Goal: Transaction & Acquisition: Purchase product/service

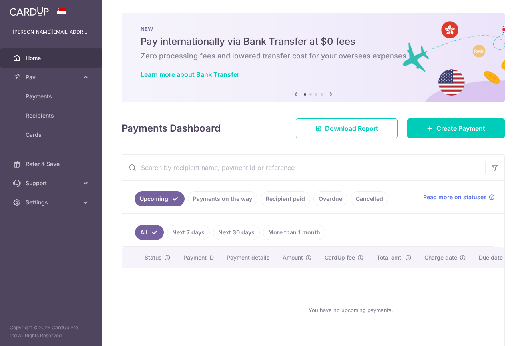
scroll to position [7, 0]
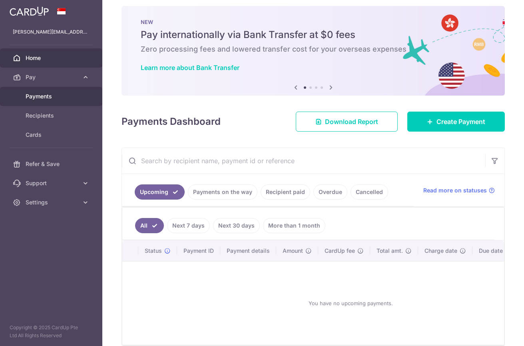
click at [40, 98] on span "Payments" at bounding box center [52, 96] width 53 height 8
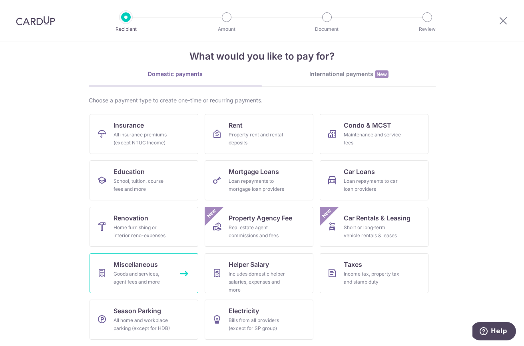
click at [144, 273] on div "Goods and services, agent fees and more" at bounding box center [143, 278] width 58 height 16
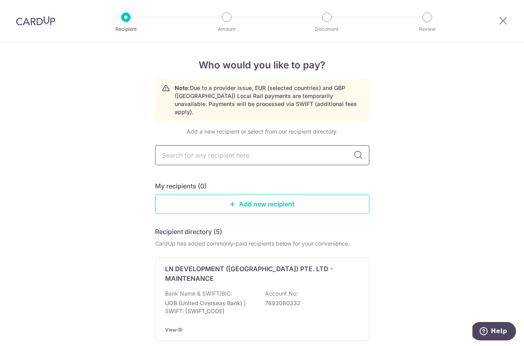
click at [287, 150] on input "text" at bounding box center [262, 155] width 214 height 20
type input "pesticon"
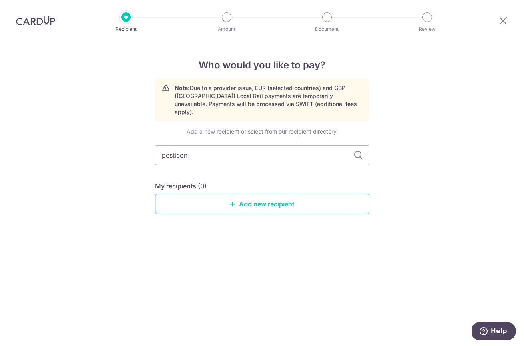
click at [126, 18] on div at bounding box center [126, 17] width 10 height 10
click at [47, 22] on img at bounding box center [35, 21] width 39 height 10
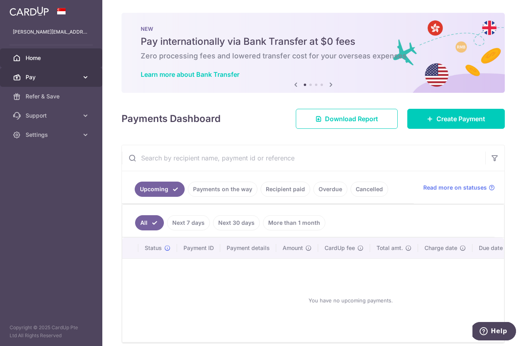
click at [63, 80] on span "Pay" at bounding box center [52, 77] width 53 height 8
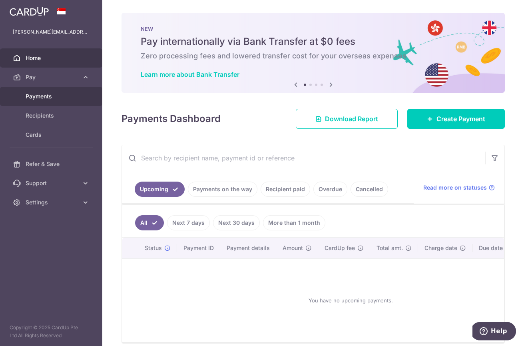
click at [56, 100] on span "Payments" at bounding box center [52, 96] width 53 height 8
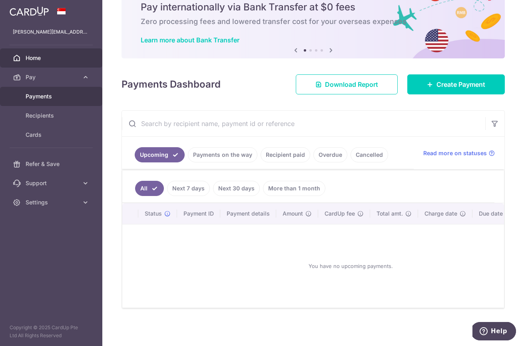
scroll to position [40, 0]
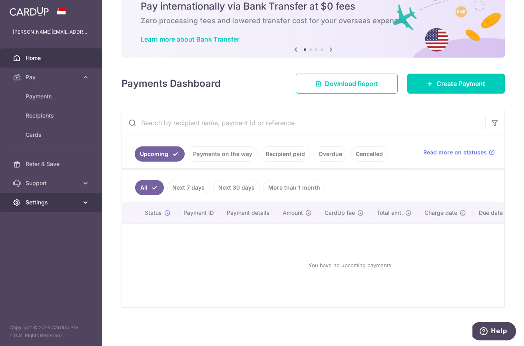
click at [44, 204] on span "Settings" at bounding box center [52, 202] width 53 height 8
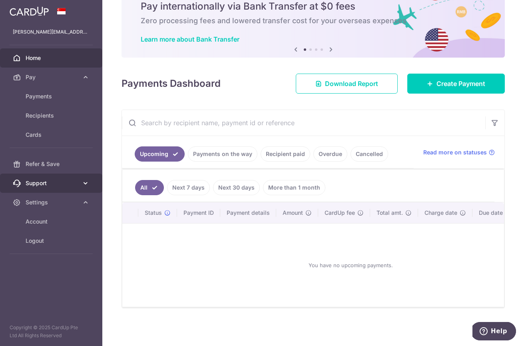
click at [42, 182] on span "Support" at bounding box center [52, 183] width 53 height 8
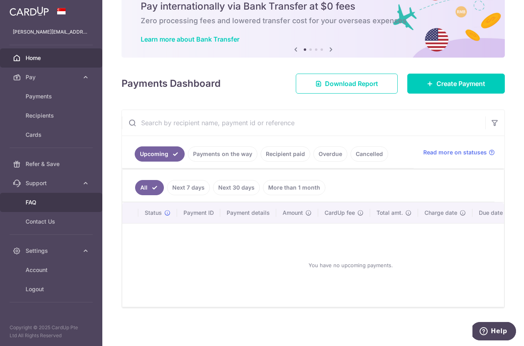
click at [39, 201] on span "FAQ" at bounding box center [52, 202] width 53 height 8
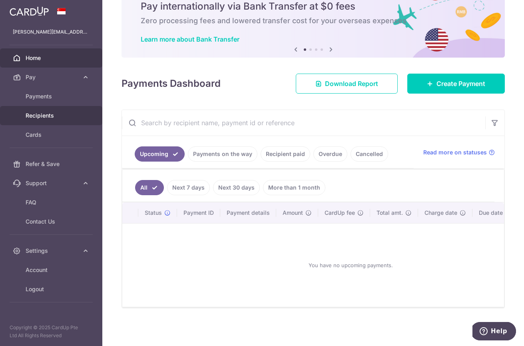
click at [38, 119] on span "Recipients" at bounding box center [52, 116] width 53 height 8
click at [50, 114] on span "Recipients" at bounding box center [52, 116] width 53 height 8
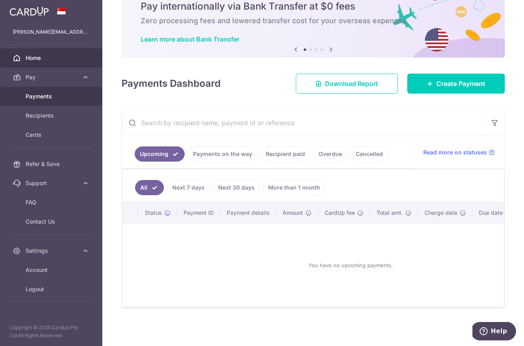
click at [50, 95] on span "Payments" at bounding box center [52, 96] width 53 height 8
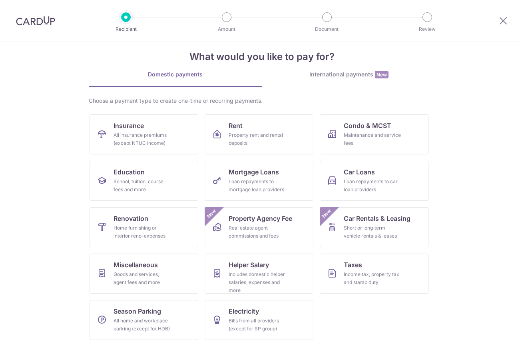
scroll to position [12, 0]
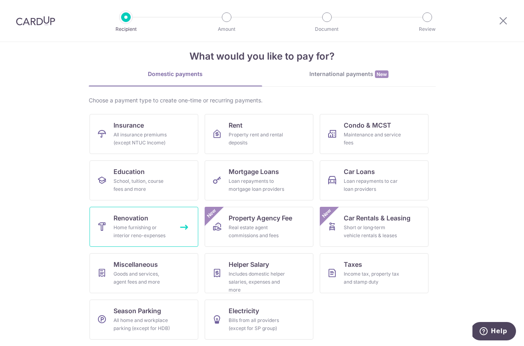
click at [157, 221] on link "Renovation Home furnishing or interior reno-expenses" at bounding box center [144, 227] width 109 height 40
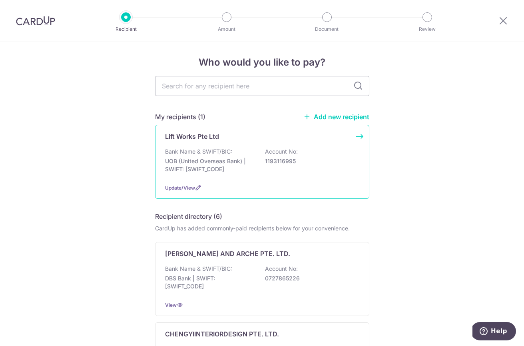
scroll to position [3, 0]
click at [199, 89] on input "text" at bounding box center [262, 86] width 214 height 20
type input "pesticon"
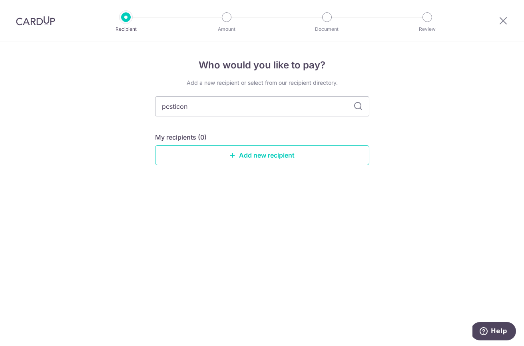
click at [231, 16] on div at bounding box center [227, 17] width 10 height 10
click at [250, 151] on link "Add new recipient" at bounding box center [262, 155] width 214 height 20
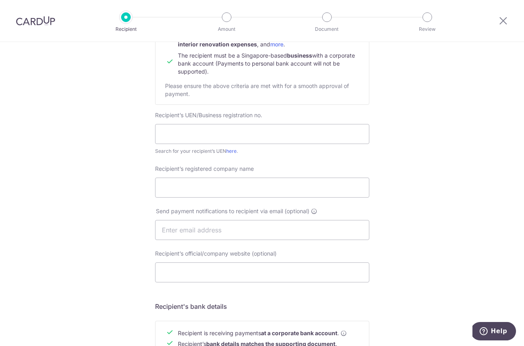
scroll to position [104, 0]
click at [190, 129] on input "text" at bounding box center [262, 133] width 214 height 20
paste input "201634966W888"
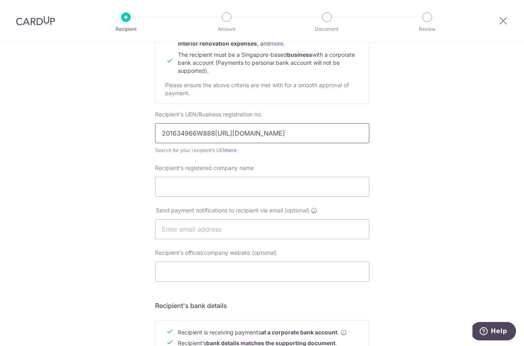
click at [188, 132] on input "201634966W888https://www.uen.gov.sg/ueninternet/faces/pages/uenSrch.jspx?_afrLo…" at bounding box center [262, 133] width 214 height 20
drag, startPoint x: 223, startPoint y: 133, endPoint x: 443, endPoint y: 130, distance: 220.1
click at [444, 130] on div "Who would you like to pay? Your recipient does not need a CardUp account to rec…" at bounding box center [262, 239] width 524 height 602
type input "201634966W888"
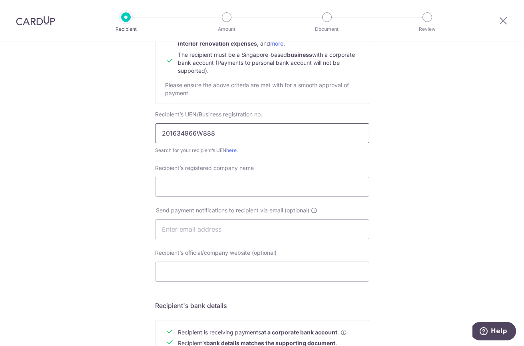
scroll to position [0, 0]
click button "Submit Request" at bounding box center [0, 0] width 0 height 0
click at [258, 182] on input "Recipient’s registered company name" at bounding box center [262, 187] width 214 height 20
paste input "Pesticon Pest & Sanitary Pte. Ltd."
type input "Pesticon Pest & Sanitary Pte. Ltd."
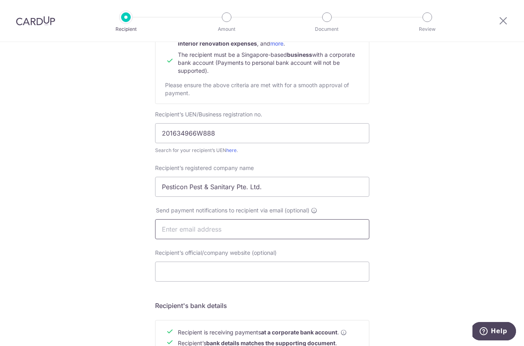
click at [212, 234] on input "text" at bounding box center [262, 229] width 214 height 20
click at [207, 232] on input "text" at bounding box center [262, 229] width 214 height 20
paste input "[EMAIL_ADDRESS][DOMAIN_NAME]"
type input "[EMAIL_ADDRESS][DOMAIN_NAME]"
click at [176, 276] on input "Recipient’s official/company website (optional)" at bounding box center [262, 272] width 214 height 20
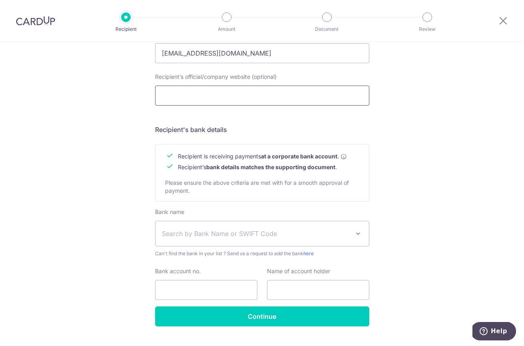
scroll to position [281, 0]
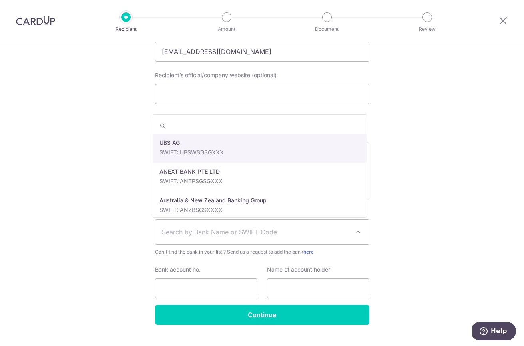
click at [228, 234] on span "Search by Bank Name or SWIFT Code" at bounding box center [256, 232] width 188 height 10
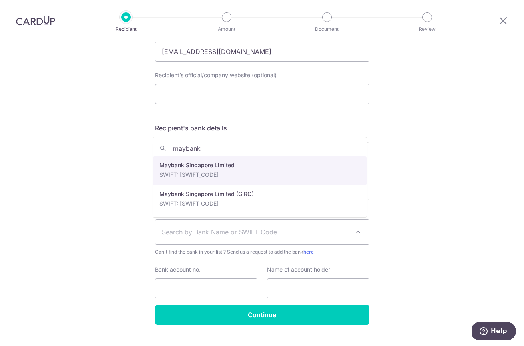
type input "maybank"
select select "10"
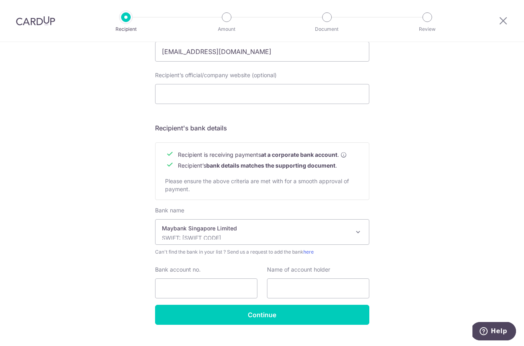
scroll to position [298, 0]
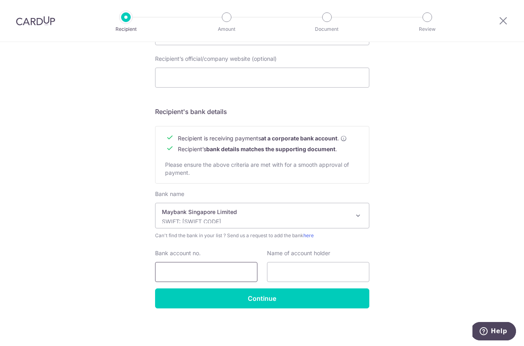
click at [216, 271] on input "Bank account no." at bounding box center [206, 272] width 102 height 20
paste input "Pesticon Pest & Sanitary Pte. Ltd."
type input "Pesticon Pest & Sanitary Pte. Ltd."
drag, startPoint x: 248, startPoint y: 272, endPoint x: 138, endPoint y: 270, distance: 110.0
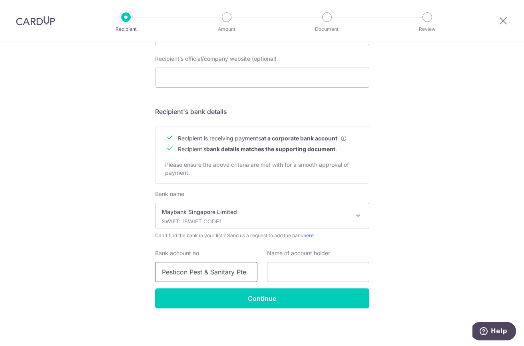
click at [138, 270] on div "Who would you like to pay? Your recipient does not need a CardUp account to rec…" at bounding box center [262, 45] width 524 height 602
click at [311, 270] on input "text" at bounding box center [318, 272] width 102 height 20
paste input "Pesticon Pest & Sanitary Pte. Ltd."
type input "Pesticon Pest & Sanitary Pte. Ltd."
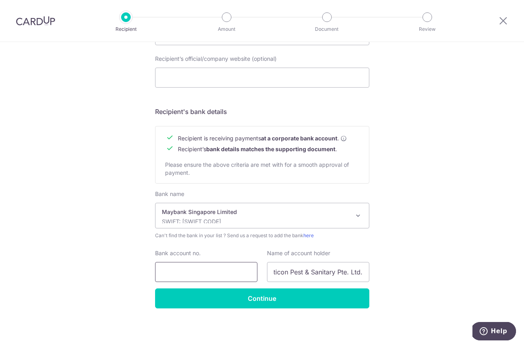
scroll to position [0, 0]
click at [230, 272] on input "Bank account no." at bounding box center [206, 272] width 102 height 20
paste input "04031042476"
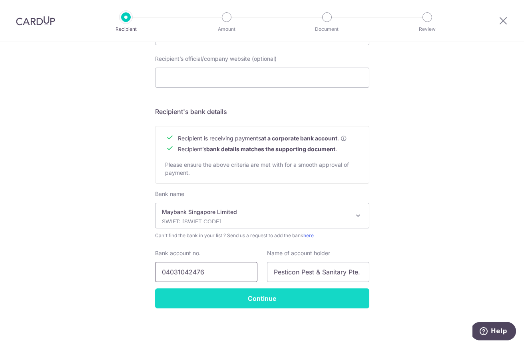
type input "04031042476"
click at [212, 299] on input "Continue" at bounding box center [262, 298] width 214 height 20
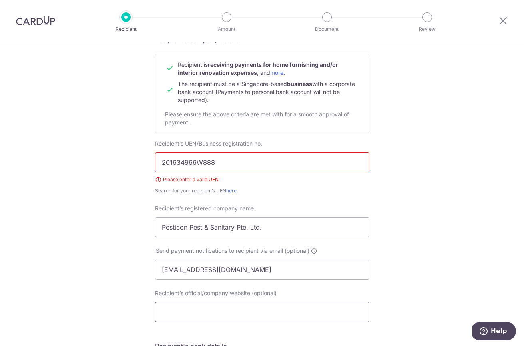
scroll to position [73, 0]
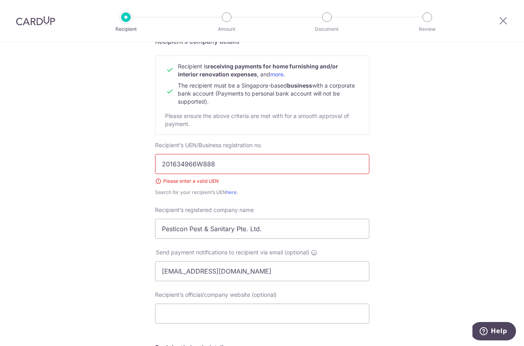
click at [219, 164] on input "201634966W888" at bounding box center [262, 164] width 214 height 20
type input "201634966"
click at [282, 196] on div "Search for your recipient’s UEN here ." at bounding box center [262, 192] width 214 height 8
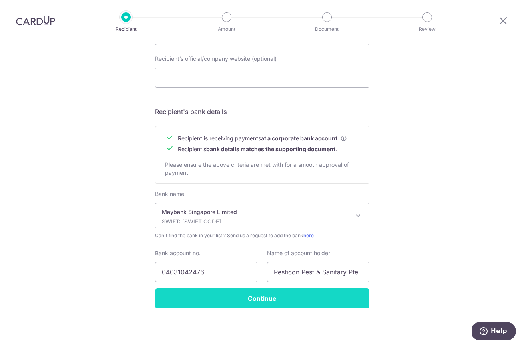
click at [214, 296] on input "Continue" at bounding box center [262, 298] width 214 height 20
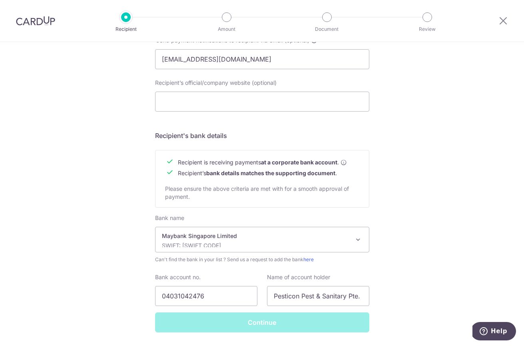
scroll to position [283, 0]
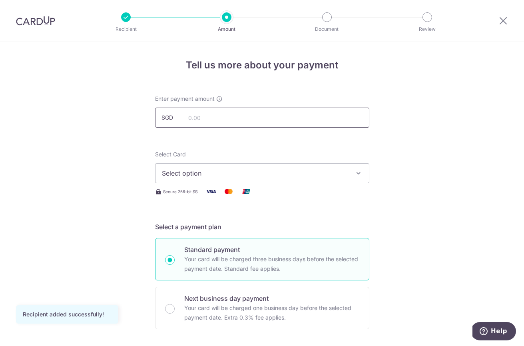
click at [236, 119] on input "text" at bounding box center [262, 118] width 214 height 20
type input "1,507.50"
click at [338, 176] on span "Select option" at bounding box center [255, 173] width 186 height 10
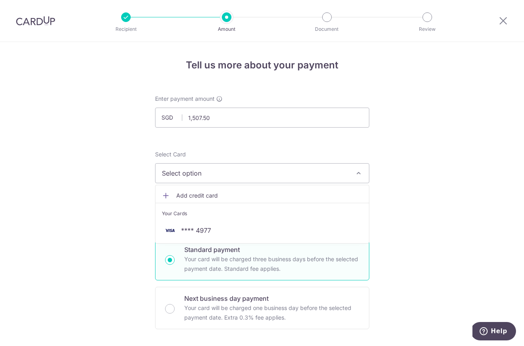
click at [186, 191] on link "Add credit card" at bounding box center [263, 195] width 214 height 14
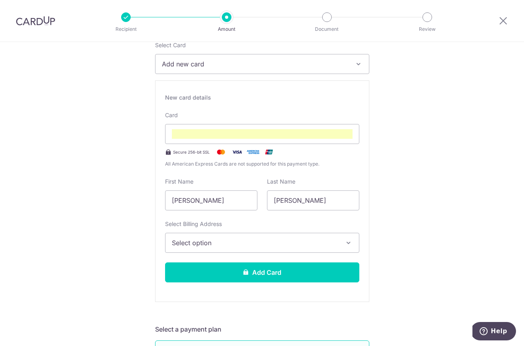
scroll to position [111, 0]
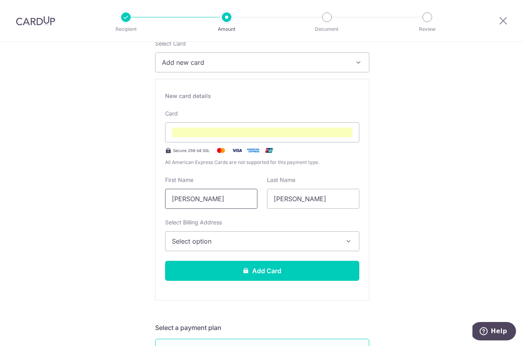
drag, startPoint x: 227, startPoint y: 200, endPoint x: 184, endPoint y: 200, distance: 43.6
click at [184, 200] on input "[PERSON_NAME]" at bounding box center [211, 199] width 92 height 20
type input "Lim"
click at [194, 252] on div "New card details Card Secure 256-bit SSL All American Express Cards are not sup…" at bounding box center [262, 190] width 214 height 222
click at [195, 242] on span "Select option" at bounding box center [255, 241] width 166 height 10
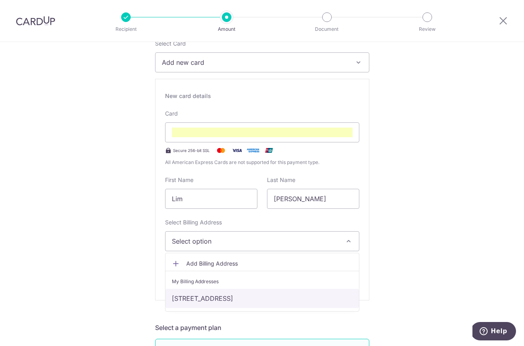
click at [205, 303] on link "[STREET_ADDRESS]" at bounding box center [263, 298] width 194 height 19
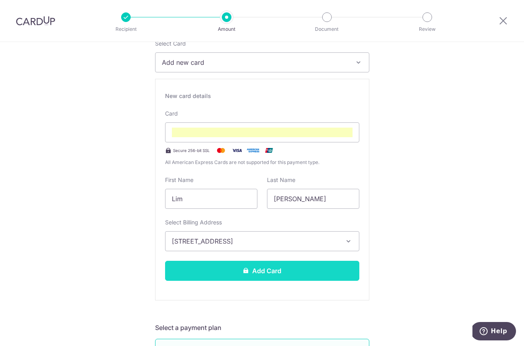
click at [211, 272] on button "Add Card" at bounding box center [262, 271] width 194 height 20
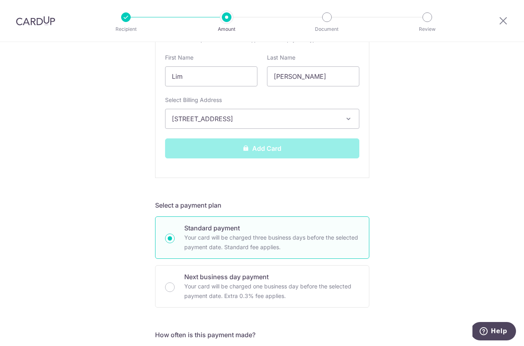
scroll to position [235, 0]
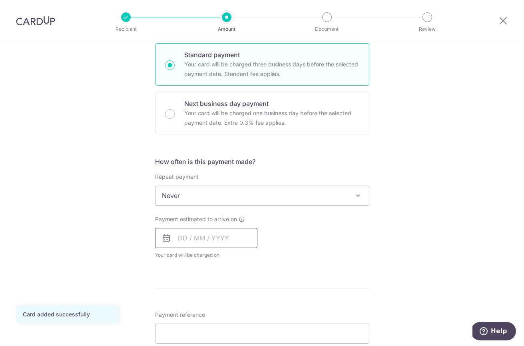
scroll to position [196, 0]
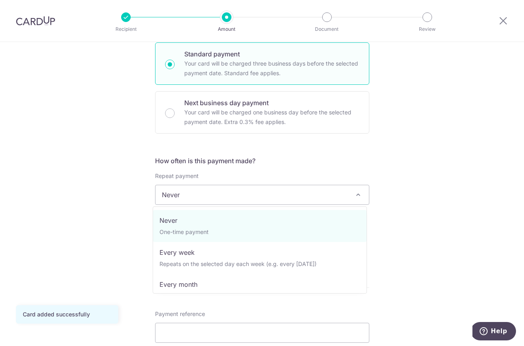
click at [197, 200] on span "Never" at bounding box center [263, 194] width 214 height 19
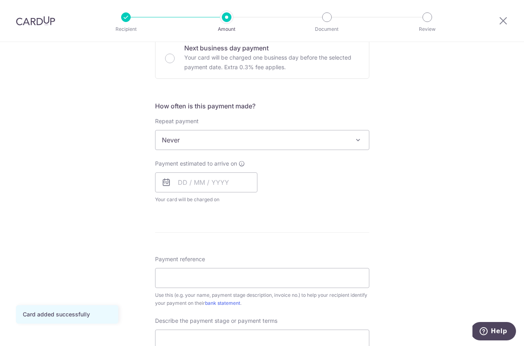
scroll to position [252, 0]
click at [171, 184] on input "text" at bounding box center [206, 181] width 102 height 20
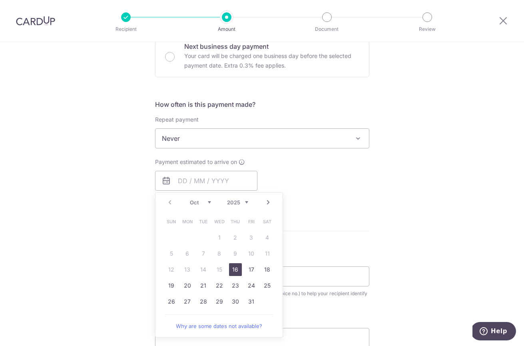
click at [231, 268] on link "16" at bounding box center [235, 269] width 13 height 13
type input "[DATE]"
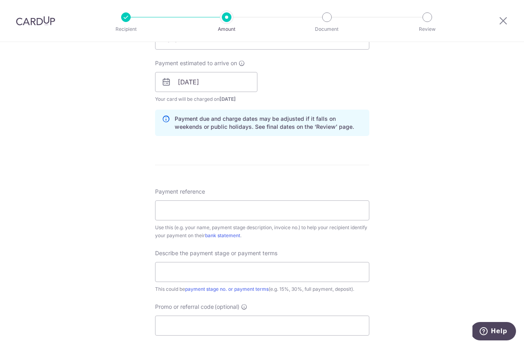
scroll to position [488, 0]
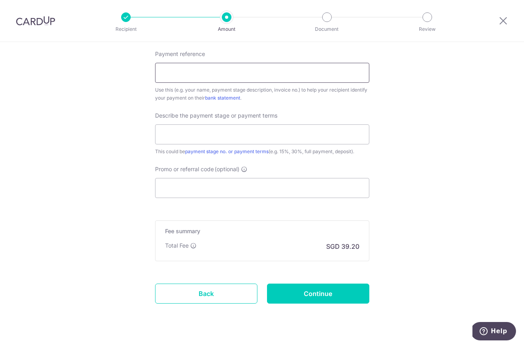
click at [206, 77] on input "Payment reference" at bounding box center [262, 73] width 214 height 20
drag, startPoint x: 230, startPoint y: 82, endPoint x: 153, endPoint y: 82, distance: 77.6
click at [155, 82] on input "Pesticon" at bounding box center [262, 73] width 214 height 20
type input "Pesticon"
click at [202, 190] on input "Promo or referral code (optional)" at bounding box center [262, 188] width 214 height 20
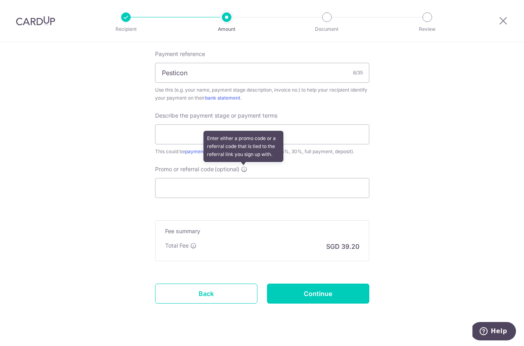
click at [241, 170] on icon at bounding box center [244, 169] width 6 height 6
click at [241, 178] on input "Promo or referral code (optional) Enter either a promo code or a referral code …" at bounding box center [262, 188] width 214 height 20
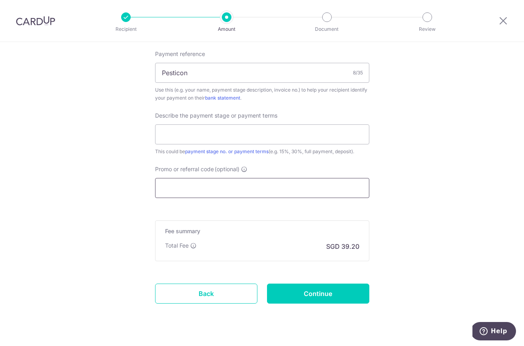
click at [233, 186] on input "Promo or referral code (optional)" at bounding box center [262, 188] width 214 height 20
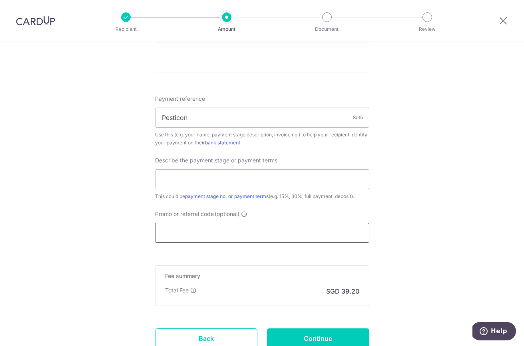
scroll to position [506, 0]
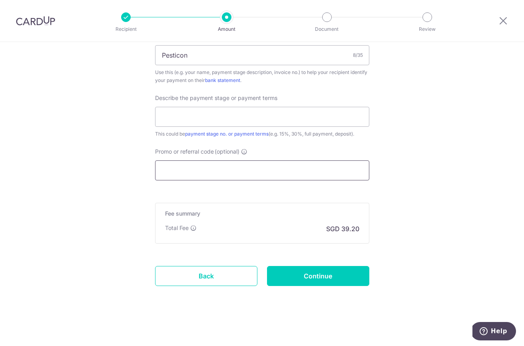
click at [200, 172] on input "Promo or referral code (optional)" at bounding box center [262, 170] width 214 height 20
paste input "3HOME25R"
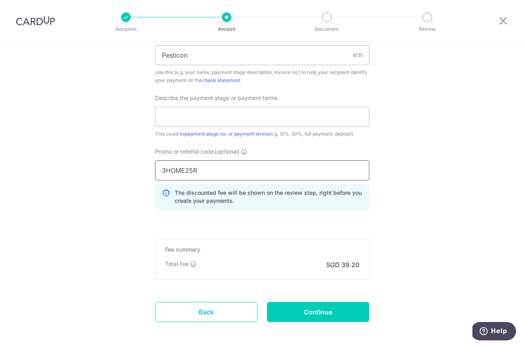
type input "3HOME25R"
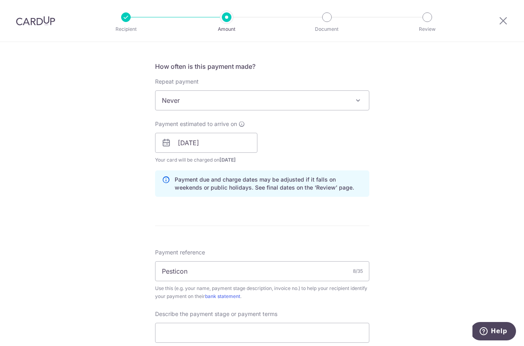
scroll to position [0, 0]
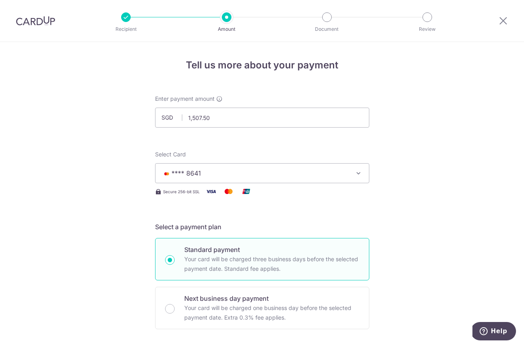
click at [256, 174] on span "**** 8641" at bounding box center [255, 173] width 186 height 10
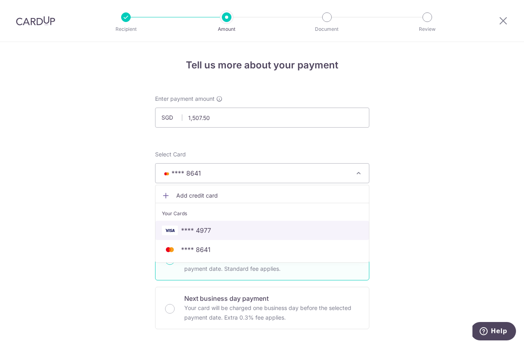
click at [207, 229] on span "**** 4977" at bounding box center [196, 231] width 30 height 10
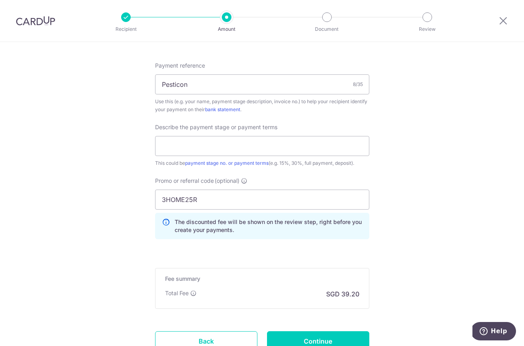
scroll to position [528, 0]
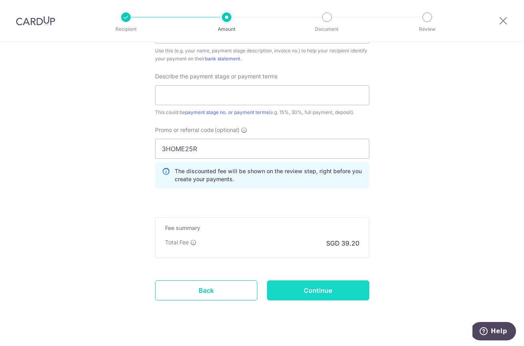
click at [290, 289] on input "Continue" at bounding box center [318, 290] width 102 height 20
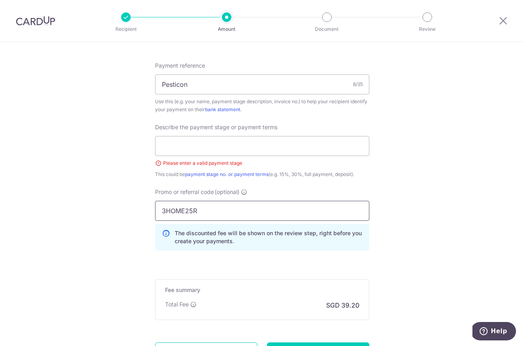
scroll to position [472, 0]
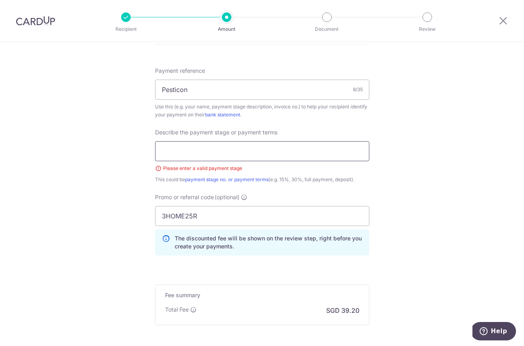
click at [180, 155] on input "text" at bounding box center [262, 151] width 214 height 20
type input "Full payment"
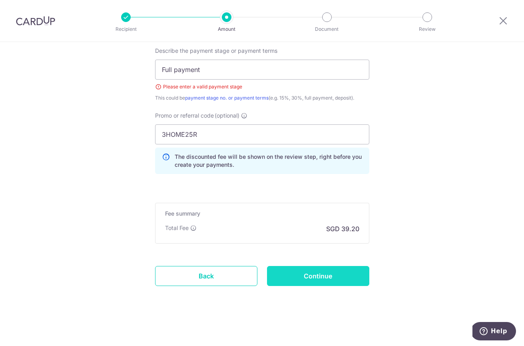
click at [337, 277] on input "Continue" at bounding box center [318, 276] width 102 height 20
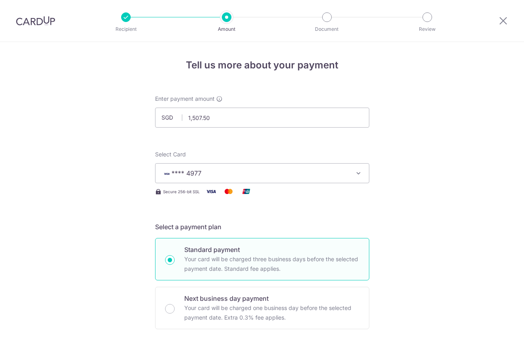
scroll to position [553, 0]
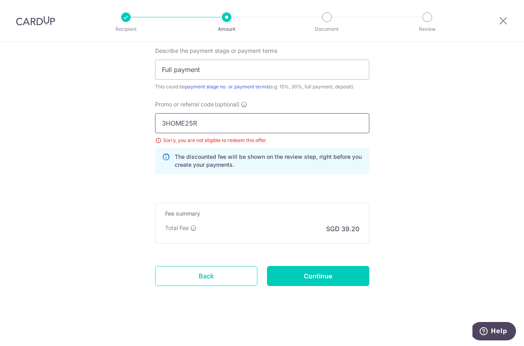
click at [229, 124] on input "3HOME25R" at bounding box center [262, 123] width 214 height 20
drag, startPoint x: 176, startPoint y: 116, endPoint x: 136, endPoint y: 113, distance: 39.3
drag, startPoint x: 197, startPoint y: 120, endPoint x: 133, endPoint y: 119, distance: 63.6
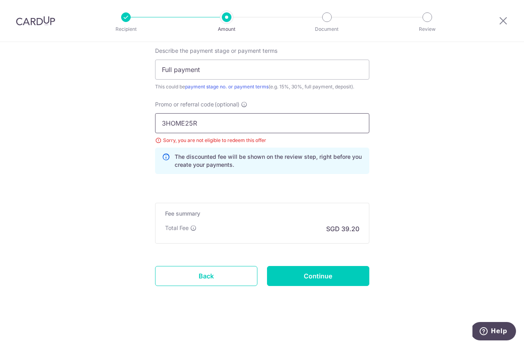
paste input "REC185"
type input "REC185"
click at [336, 270] on input "Continue" at bounding box center [318, 276] width 102 height 20
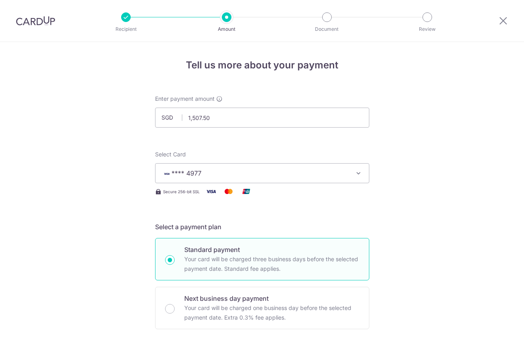
scroll to position [553, 0]
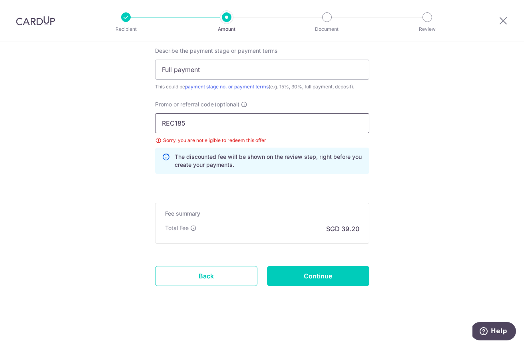
click at [205, 128] on input "REC185" at bounding box center [262, 123] width 214 height 20
click at [222, 275] on link "Back" at bounding box center [206, 276] width 102 height 20
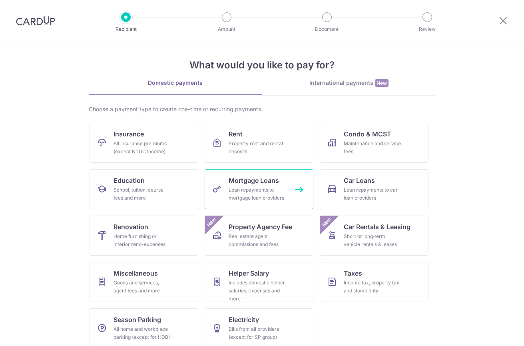
scroll to position [12, 0]
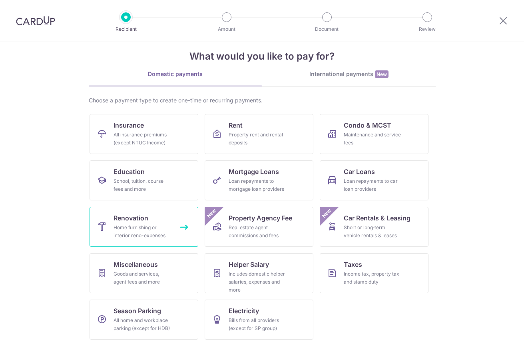
click at [134, 225] on div "Home furnishing or interior reno-expenses" at bounding box center [143, 232] width 58 height 16
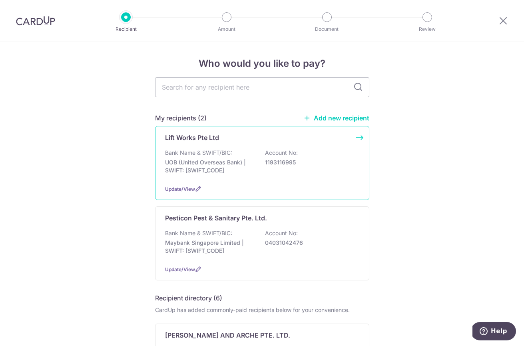
scroll to position [21, 0]
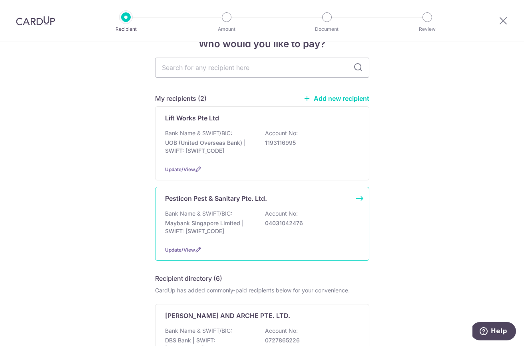
click at [224, 217] on p "Bank Name & SWIFT/BIC:" at bounding box center [198, 214] width 67 height 8
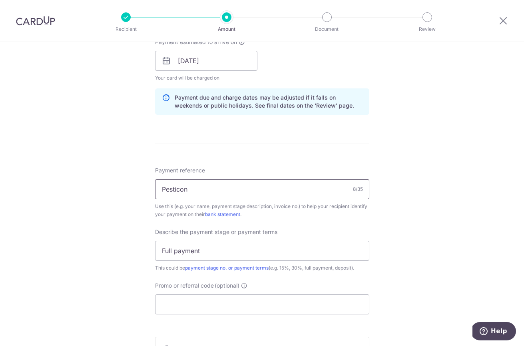
scroll to position [488, 0]
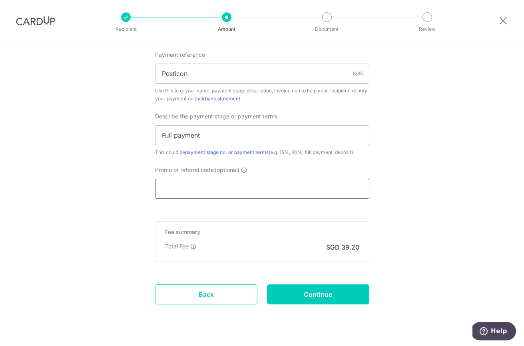
click at [202, 194] on input "Promo or referral code (optional)" at bounding box center [262, 189] width 214 height 20
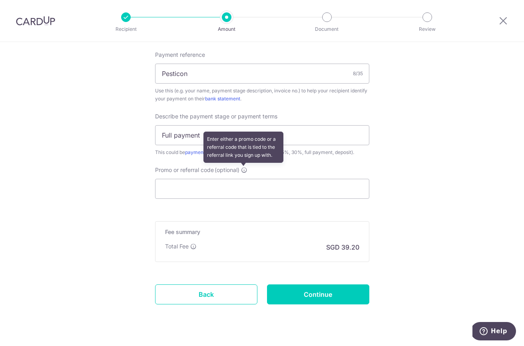
click at [243, 168] on icon at bounding box center [244, 170] width 6 height 6
click at [243, 179] on input "Promo or referral code (optional) Enter either a promo code or a referral code …" at bounding box center [262, 189] width 214 height 20
